Goal: Task Accomplishment & Management: Complete application form

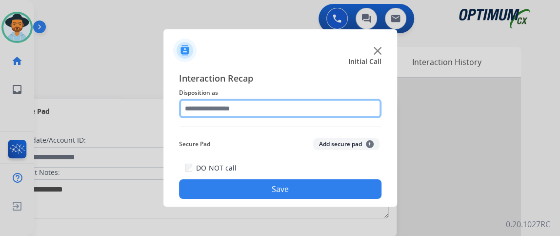
click at [227, 107] on input "text" at bounding box center [280, 109] width 202 height 20
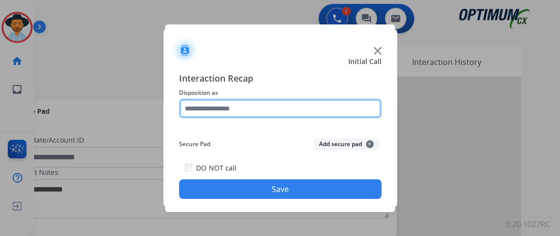
click at [359, 104] on input "text" at bounding box center [280, 109] width 202 height 20
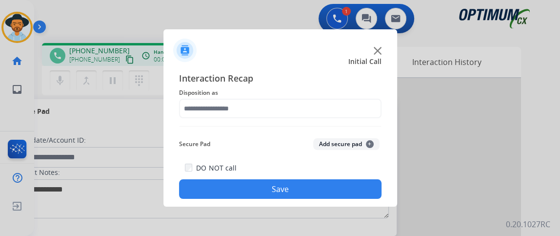
click at [264, 120] on div "Interaction Recap Disposition as Secure Pad Add secure pad + DO NOT call Save" at bounding box center [280, 134] width 202 height 127
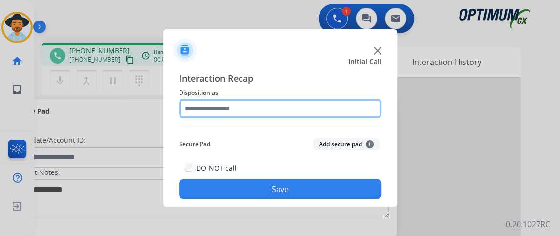
click at [259, 107] on input "text" at bounding box center [280, 109] width 202 height 20
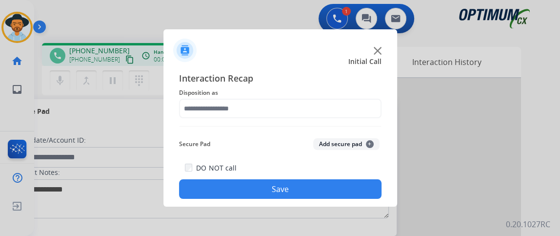
click at [364, 133] on div "Interaction Recap Disposition as Secure Pad Add secure pad + DO NOT call Save" at bounding box center [280, 134] width 202 height 127
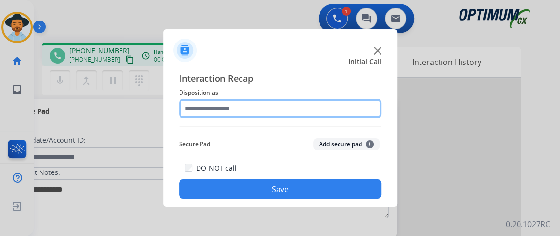
click at [348, 103] on input "text" at bounding box center [280, 109] width 202 height 20
click at [195, 108] on input "text" at bounding box center [280, 109] width 202 height 20
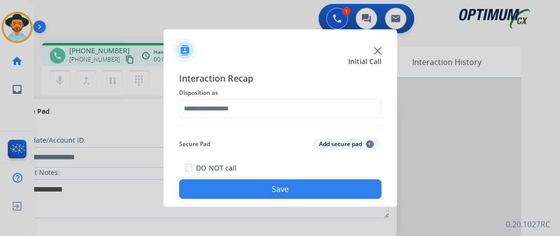
click at [204, 134] on div "Interaction Recap Disposition as Secure Pad Add secure pad + DO NOT call Save" at bounding box center [280, 134] width 202 height 127
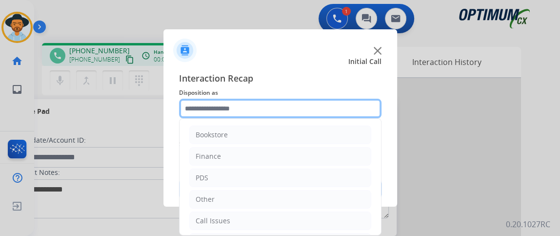
click at [195, 107] on input "text" at bounding box center [280, 109] width 202 height 20
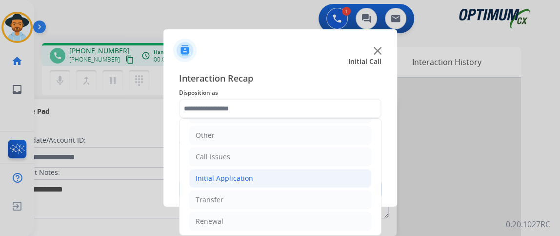
click at [243, 169] on li "Initial Application" at bounding box center [280, 178] width 182 height 19
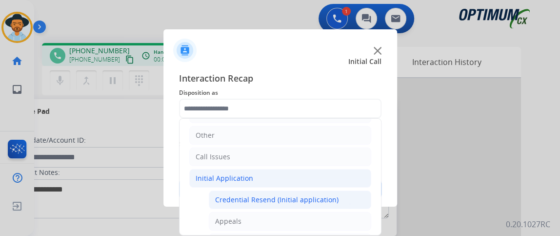
click at [244, 195] on div "Credential Resend (Initial application)" at bounding box center [276, 200] width 123 height 10
type input "**********"
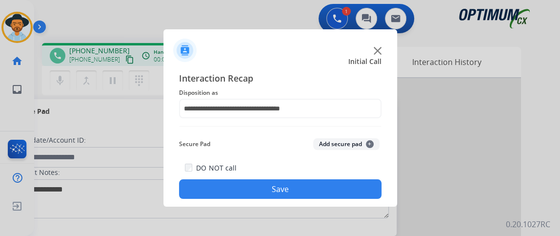
click at [240, 182] on button "Save" at bounding box center [280, 189] width 202 height 20
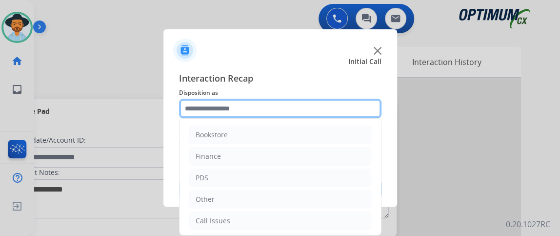
click at [284, 105] on input "text" at bounding box center [280, 109] width 202 height 20
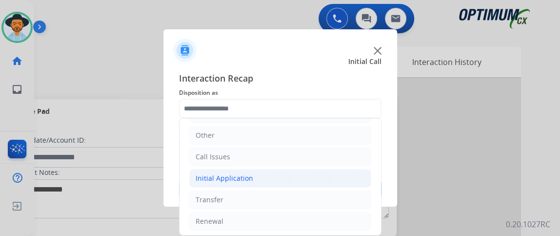
click at [299, 179] on li "Initial Application" at bounding box center [280, 178] width 182 height 19
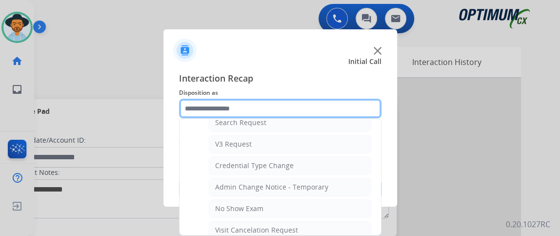
scroll to position [348, 0]
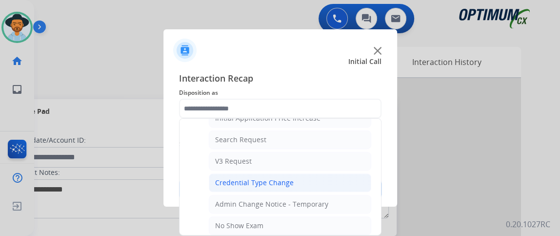
click at [350, 185] on li "Credential Type Change" at bounding box center [290, 182] width 162 height 19
type input "**********"
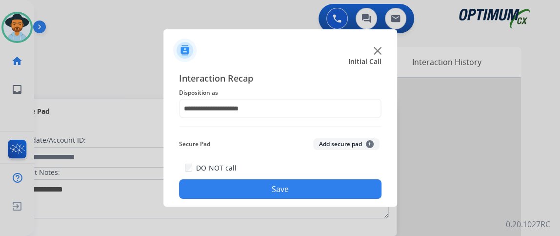
click at [339, 184] on button "Save" at bounding box center [280, 189] width 202 height 20
